Goal: Task Accomplishment & Management: Manage account settings

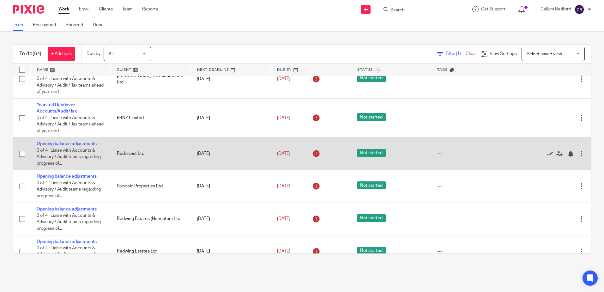
scroll to position [284, 0]
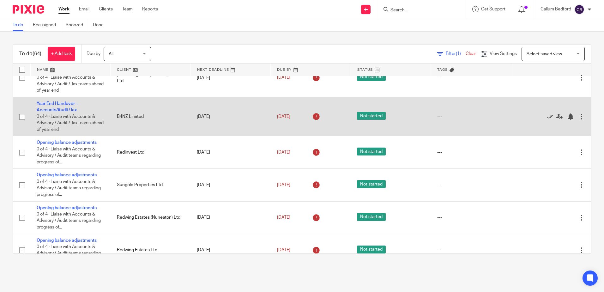
click at [578, 117] on div at bounding box center [581, 116] width 6 height 6
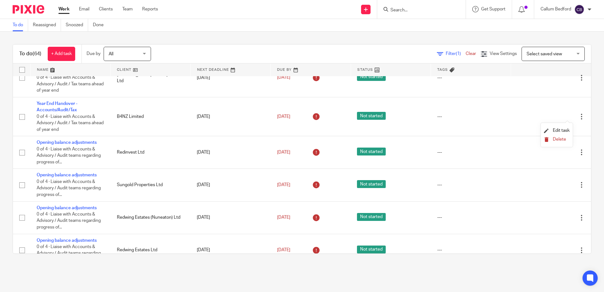
click at [561, 138] on span "Delete" at bounding box center [559, 139] width 13 height 4
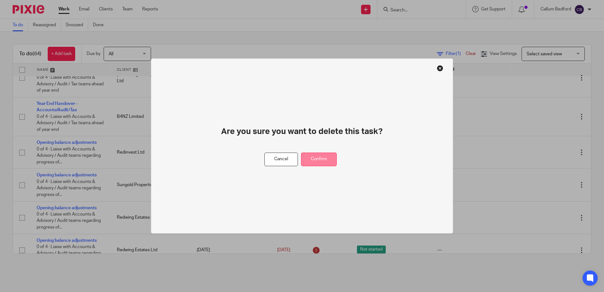
click at [323, 157] on button "Confirm" at bounding box center [319, 160] width 36 height 14
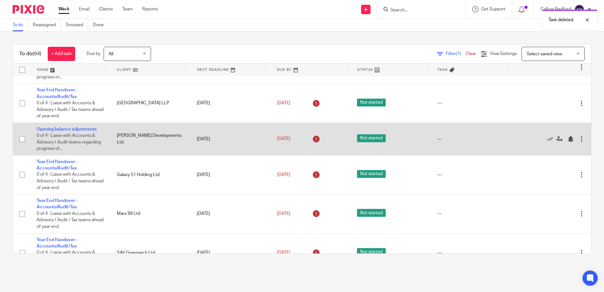
scroll to position [537, 0]
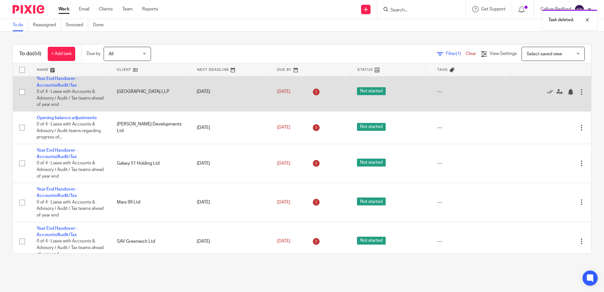
click at [578, 92] on div at bounding box center [581, 92] width 6 height 6
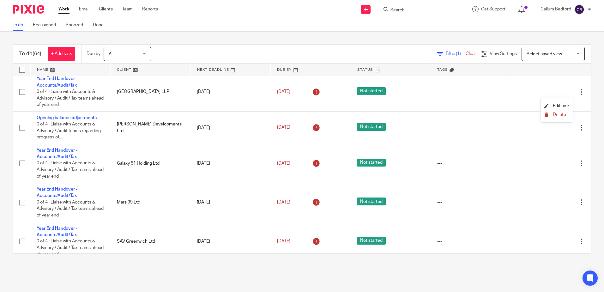
click at [560, 116] on span "Delete" at bounding box center [559, 114] width 13 height 4
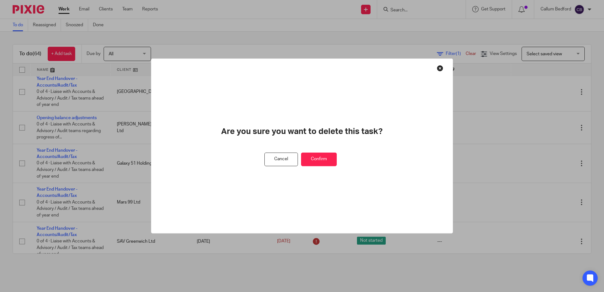
click at [324, 158] on button "Confirm" at bounding box center [319, 160] width 36 height 14
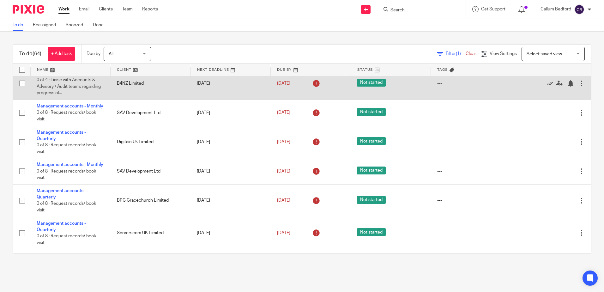
scroll to position [1169, 0]
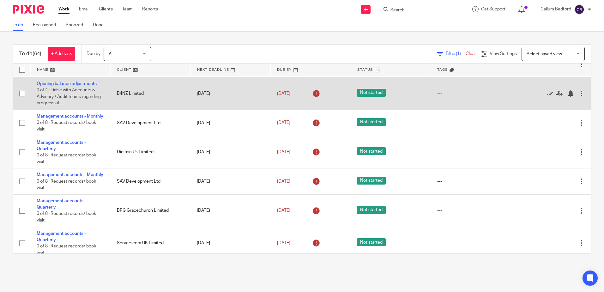
click at [578, 97] on div at bounding box center [581, 93] width 6 height 6
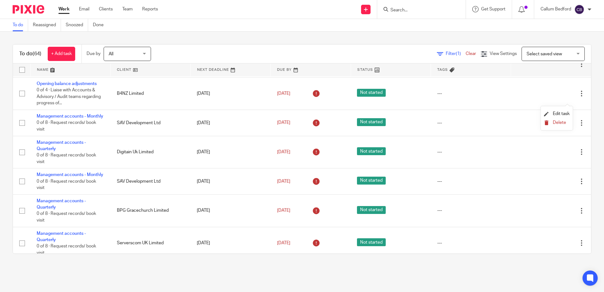
click at [556, 122] on span "Delete" at bounding box center [559, 122] width 13 height 4
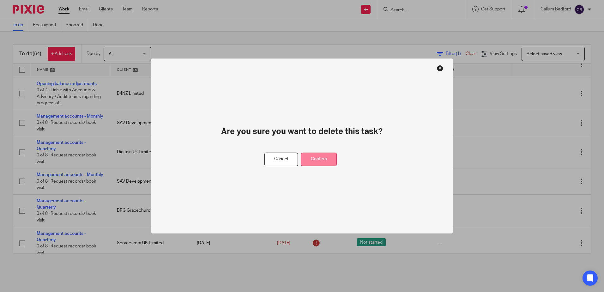
click at [311, 157] on button "Confirm" at bounding box center [319, 160] width 36 height 14
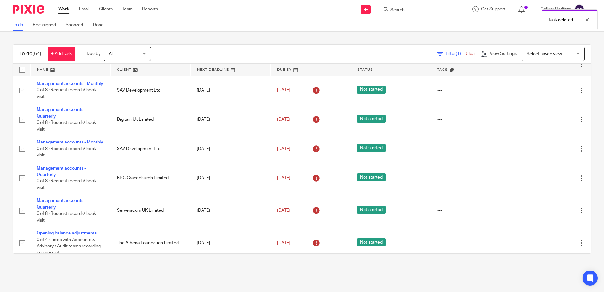
click at [256, 41] on div "To do (64) + Add task Due by All All Today Tomorrow This week Next week This mo…" at bounding box center [302, 149] width 604 height 235
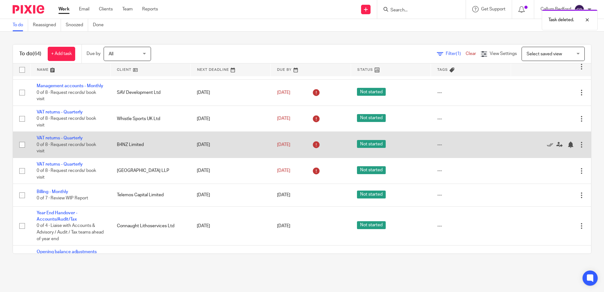
scroll to position [1874, 0]
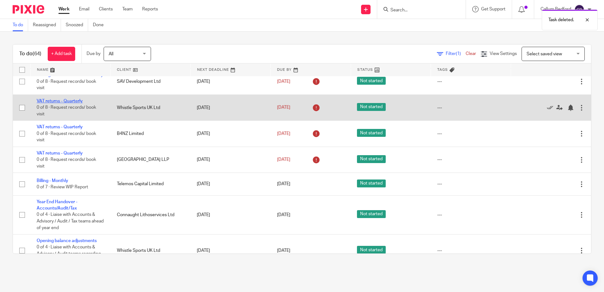
click at [77, 103] on link "VAT returns - Quarterly" at bounding box center [60, 101] width 46 height 4
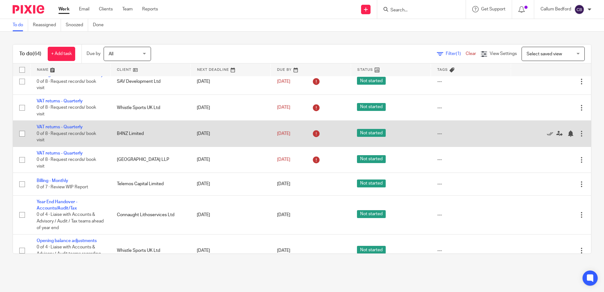
click at [578, 137] on div at bounding box center [581, 133] width 6 height 6
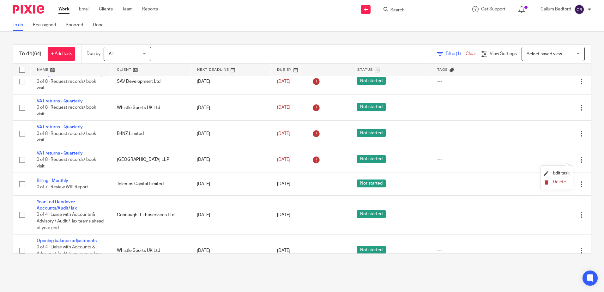
click at [554, 181] on span "Delete" at bounding box center [559, 182] width 13 height 4
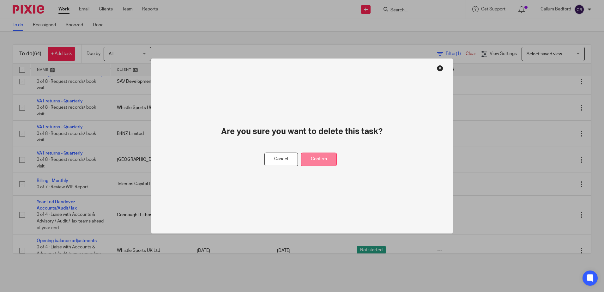
click at [322, 162] on button "Confirm" at bounding box center [319, 160] width 36 height 14
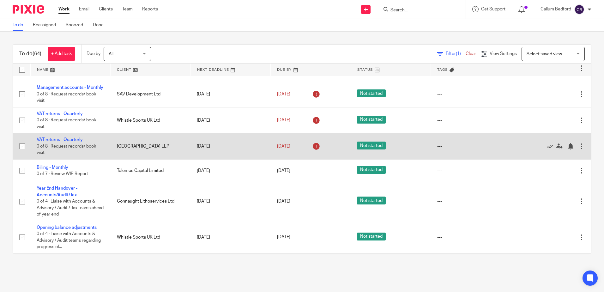
drag, startPoint x: 68, startPoint y: 152, endPoint x: 143, endPoint y: 157, distance: 75.1
click at [68, 142] on link "VAT returns - Quarterly" at bounding box center [60, 139] width 46 height 4
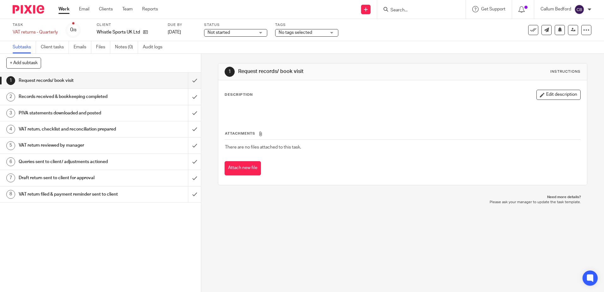
click at [299, 30] on span "No tags selected" at bounding box center [295, 32] width 33 height 4
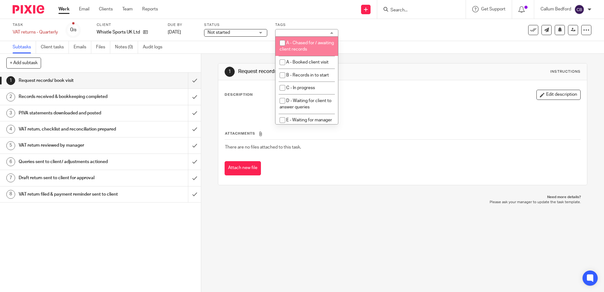
click at [312, 48] on span "A - Chased for / awaiting client records" at bounding box center [307, 46] width 54 height 11
checkbox input "true"
click at [364, 47] on div "Subtasks Client tasks Emails Files Notes (0) Audit logs" at bounding box center [302, 47] width 604 height 13
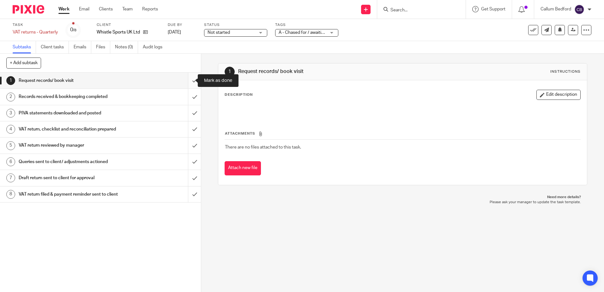
click at [191, 85] on input "submit" at bounding box center [100, 81] width 201 height 16
click at [188, 86] on input "submit" at bounding box center [100, 81] width 201 height 16
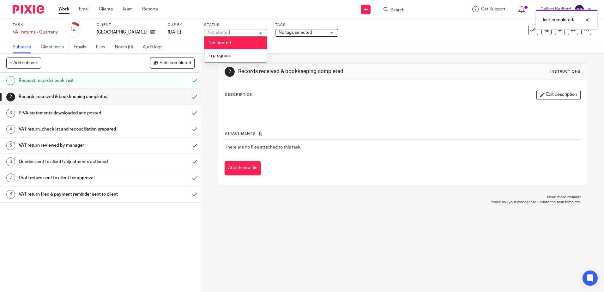
click at [285, 33] on span "No tags selected" at bounding box center [295, 32] width 33 height 4
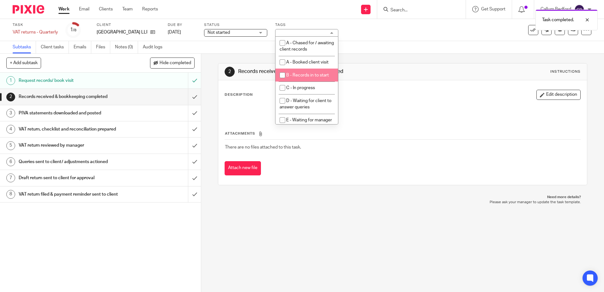
click at [311, 78] on li "B - Records in to start" at bounding box center [306, 75] width 63 height 13
checkbox input "true"
click at [184, 97] on input "submit" at bounding box center [100, 97] width 201 height 16
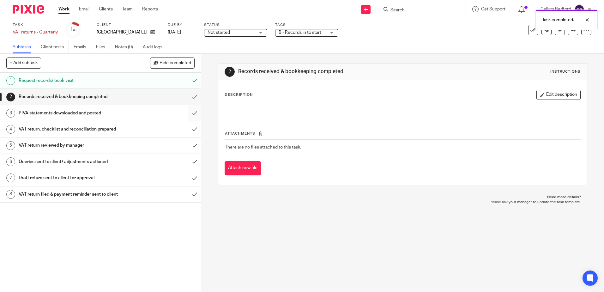
click at [185, 114] on input "submit" at bounding box center [100, 113] width 201 height 16
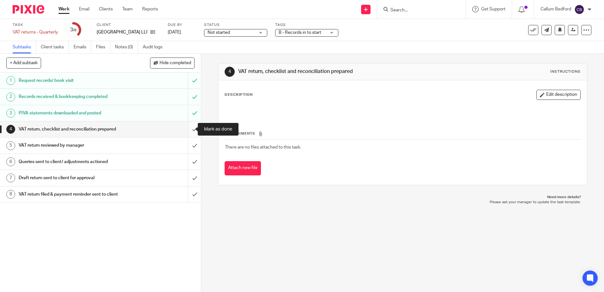
click at [186, 128] on input "submit" at bounding box center [100, 129] width 201 height 16
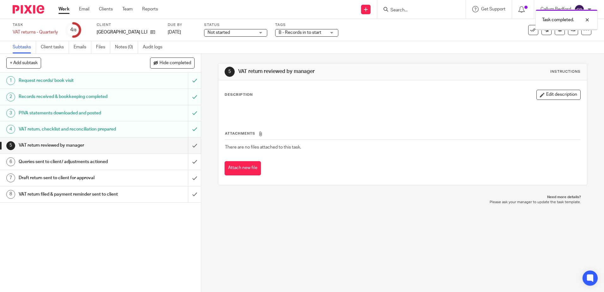
click at [538, 92] on button "Edit description" at bounding box center [558, 95] width 44 height 10
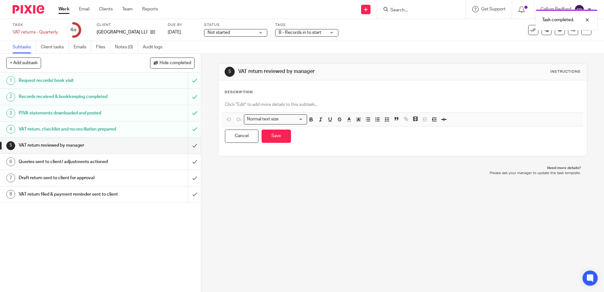
click at [266, 96] on div "Description Normal text size Loading... Remove Edit Insert new video Copy and p…" at bounding box center [403, 118] width 356 height 57
click at [267, 104] on p at bounding box center [402, 104] width 355 height 6
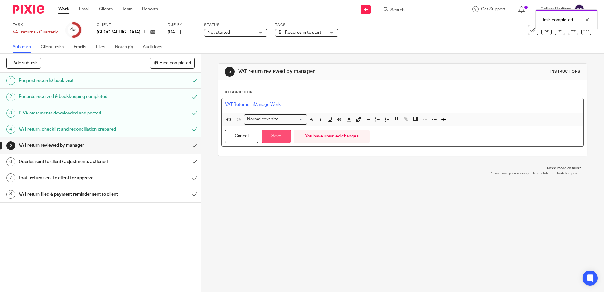
click at [276, 132] on button "Save" at bounding box center [276, 137] width 29 height 14
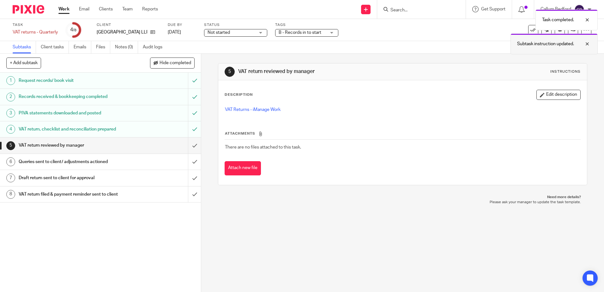
click at [588, 45] on div at bounding box center [582, 44] width 17 height 8
click at [589, 20] on div at bounding box center [582, 20] width 17 height 8
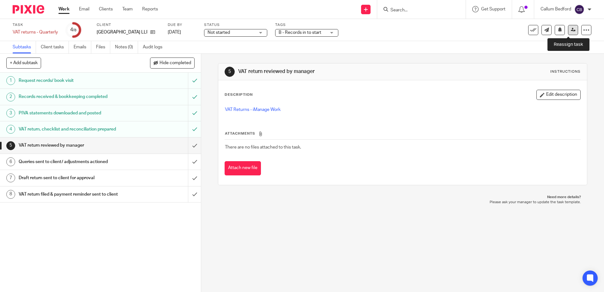
click at [571, 29] on icon at bounding box center [573, 29] width 5 height 5
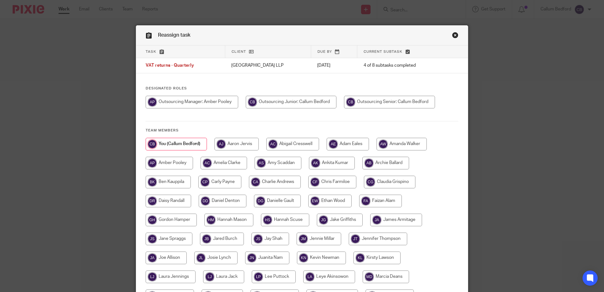
click at [205, 102] on input "radio" at bounding box center [192, 102] width 93 height 13
radio input "true"
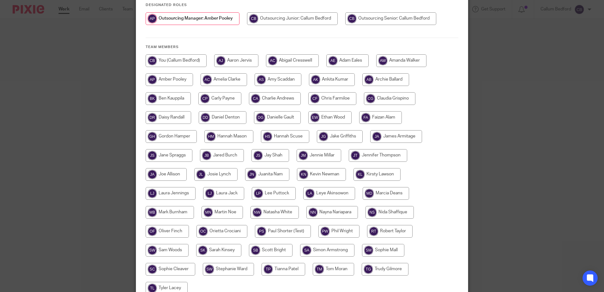
scroll to position [144, 0]
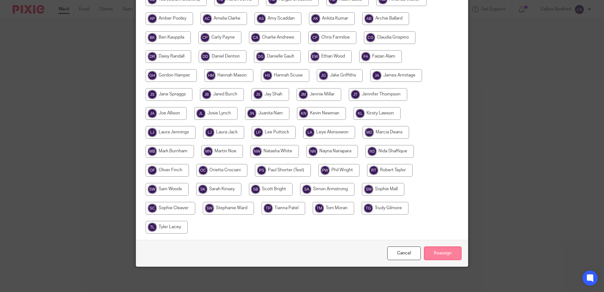
click at [443, 257] on input "Reassign" at bounding box center [443, 253] width 38 height 14
